Goal: Task Accomplishment & Management: Use online tool/utility

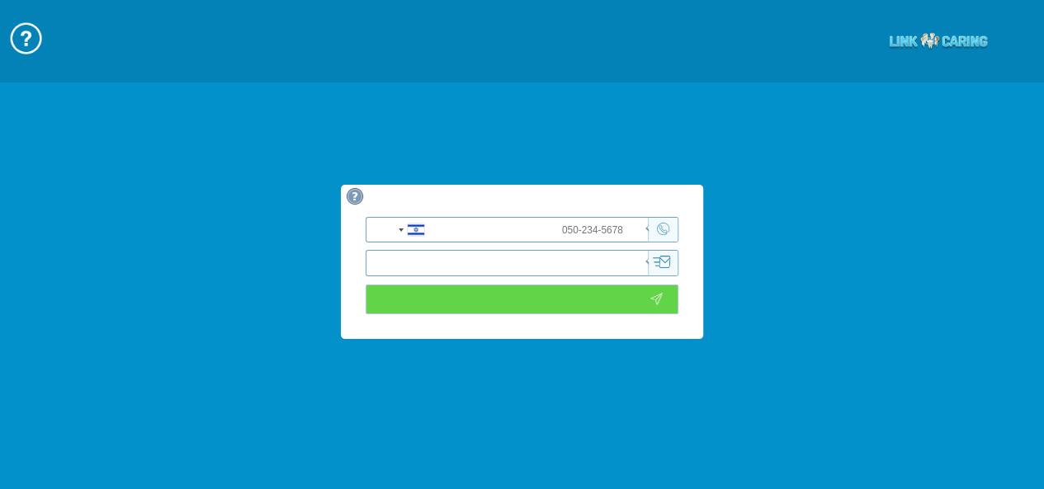
type input "כניסה לוידאו"
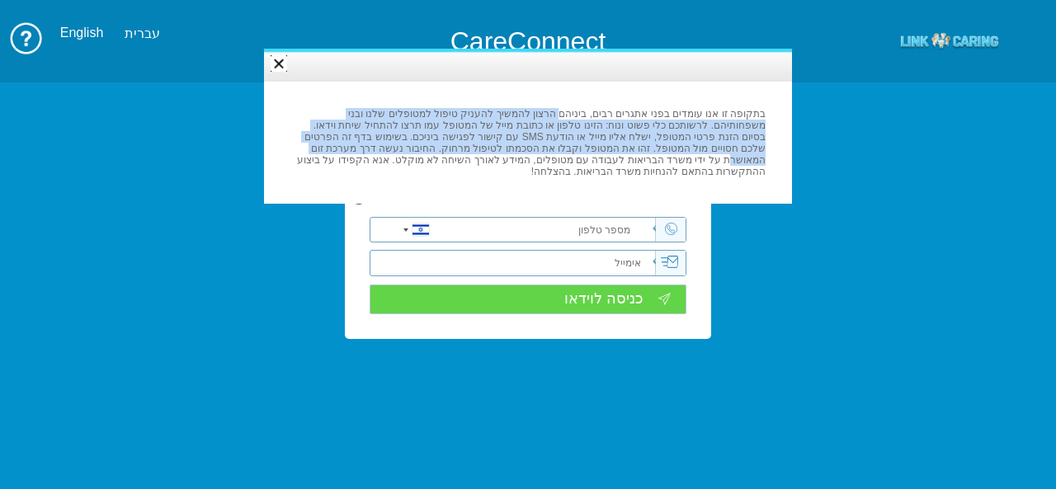
drag, startPoint x: 577, startPoint y: 111, endPoint x: 510, endPoint y: 146, distance: 76.0
click at [510, 146] on div "בתקופה זו אנו עומדים בפני אתגרים רבים, ביניהם הרצון להמשיך להעניק טיפול למטופלי…" at bounding box center [527, 142] width 475 height 69
click at [470, 141] on div "בתקופה זו אנו עומדים בפני אתגרים רבים, ביניהם הרצון להמשיך להעניק טיפול למטופלי…" at bounding box center [527, 142] width 475 height 69
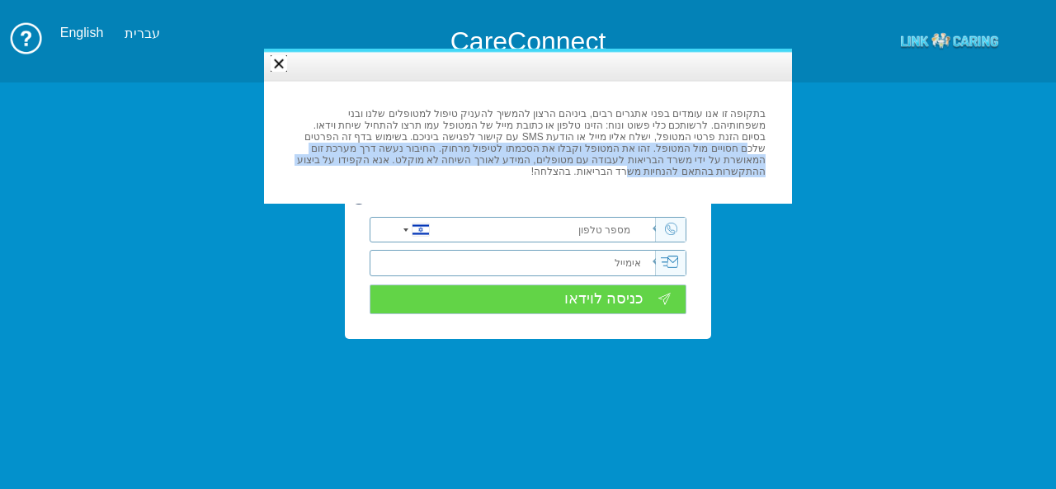
drag, startPoint x: 472, startPoint y: 133, endPoint x: 457, endPoint y: 155, distance: 26.8
click at [457, 155] on div "בתקופה זו אנו עומדים בפני אתגרים רבים, ביניהם הרצון להמשיך להעניק טיפול למטופלי…" at bounding box center [527, 142] width 475 height 69
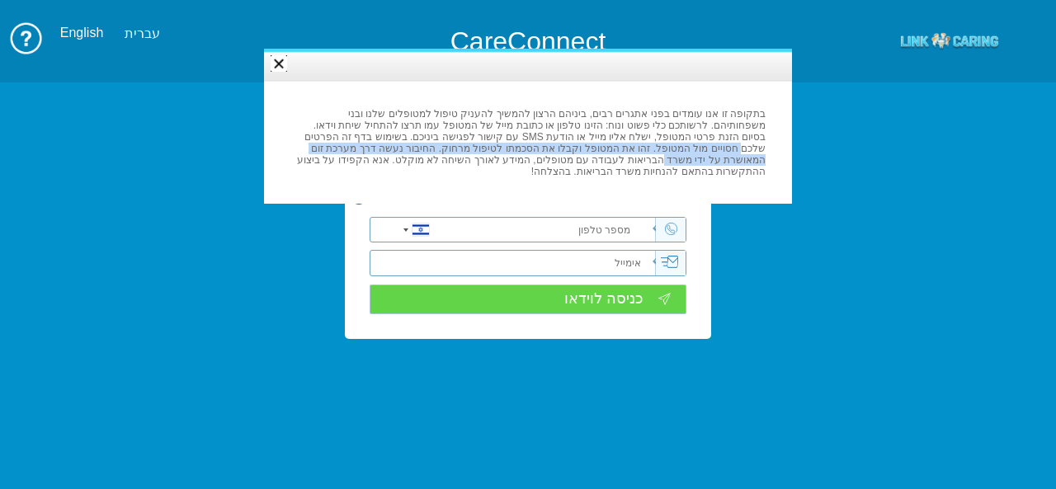
drag, startPoint x: 465, startPoint y: 134, endPoint x: 450, endPoint y: 153, distance: 24.0
click at [450, 153] on div "בתקופה זו אנו עומדים בפני אתגרים רבים, ביניהם הרצון להמשיך להעניק טיפול למטופלי…" at bounding box center [527, 142] width 475 height 69
